Goal: Task Accomplishment & Management: Use online tool/utility

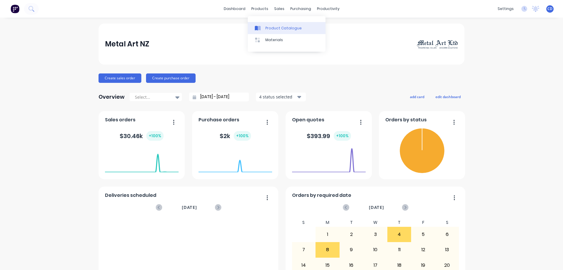
click at [263, 25] on link "Product Catalogue" at bounding box center [287, 28] width 78 height 12
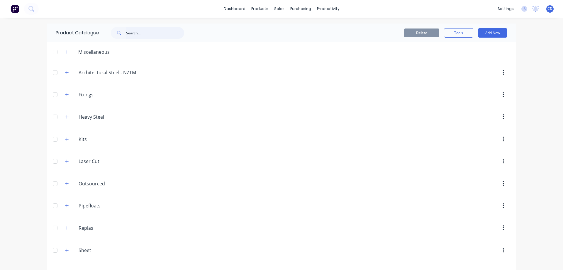
click at [150, 31] on input "text" at bounding box center [155, 33] width 58 height 12
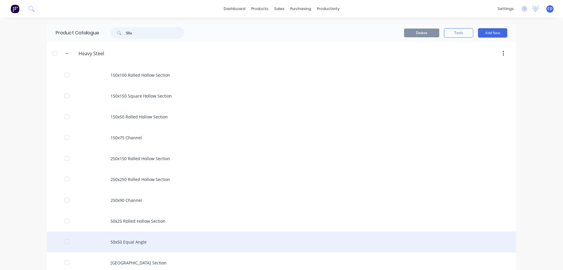
type input "50x"
click at [121, 240] on div "50x50 Equal Angle" at bounding box center [281, 241] width 469 height 21
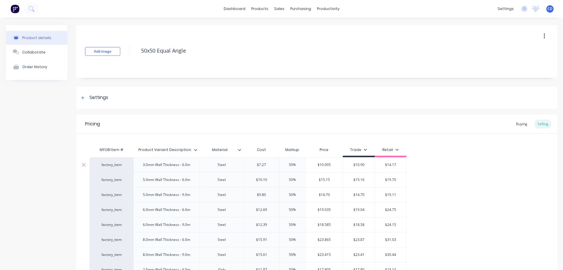
type textarea "x"
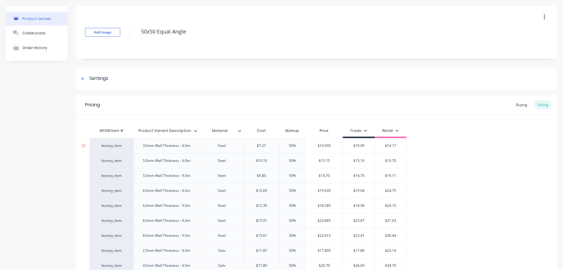
scroll to position [29, 0]
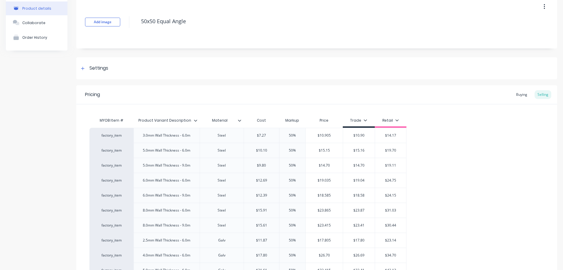
click at [548, 267] on div "MYOB Item # Product Variant Description Material Cost Markup Price Trade Retail…" at bounding box center [316, 205] width 481 height 203
click at [388, 83] on div "Add image 50x50 Equal Angle Settings Product Options I buy this item I sell thi…" at bounding box center [316, 170] width 481 height 348
